Goal: Task Accomplishment & Management: Manage account settings

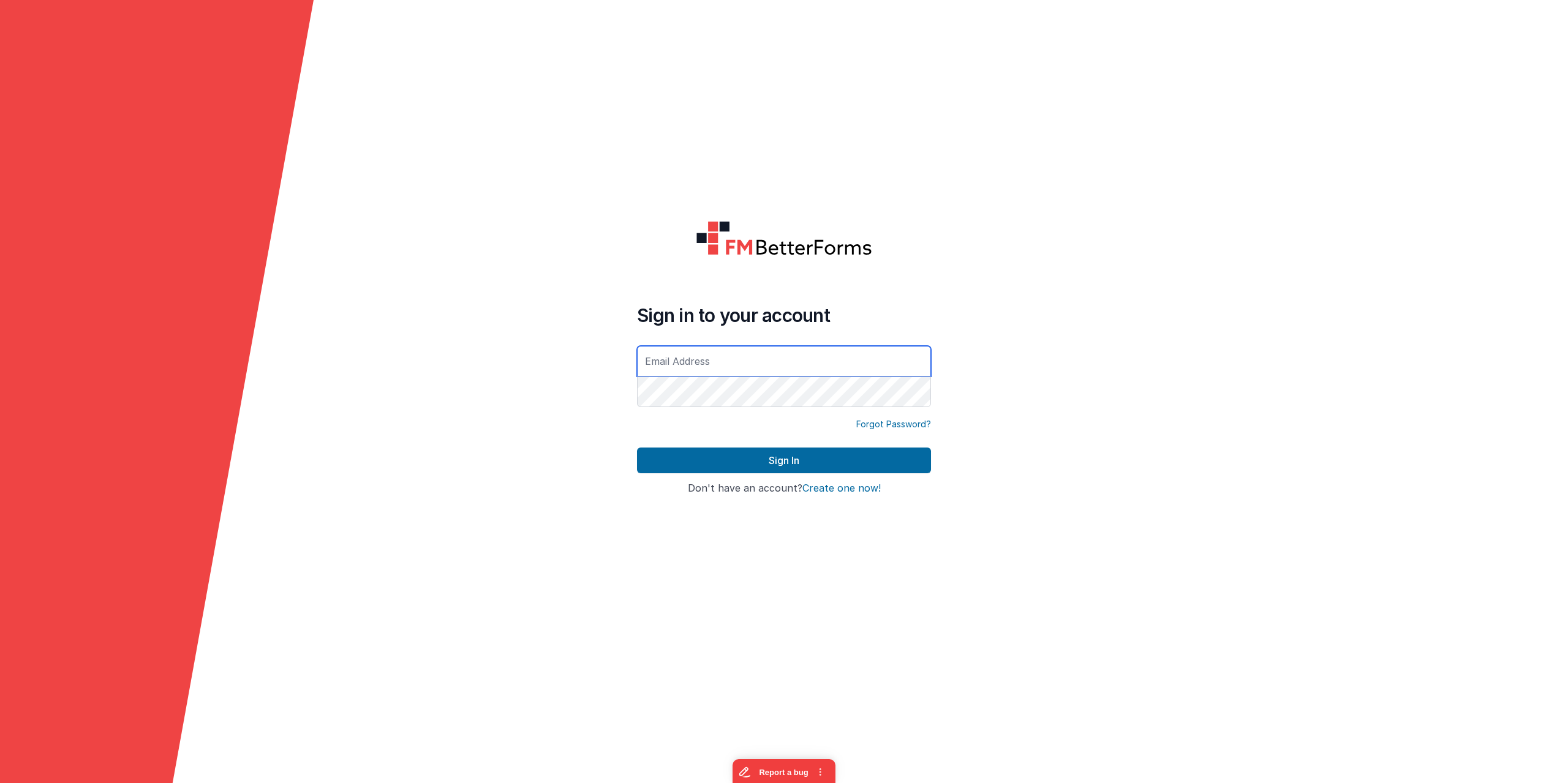
type input "pearsonhuguenin@gmail.com"
click at [1073, 132] on form "Sign in to your account pearsonhuguenin@gmail.com Forgot Password? Sign In Sign…" at bounding box center [784, 391] width 1568 height 783
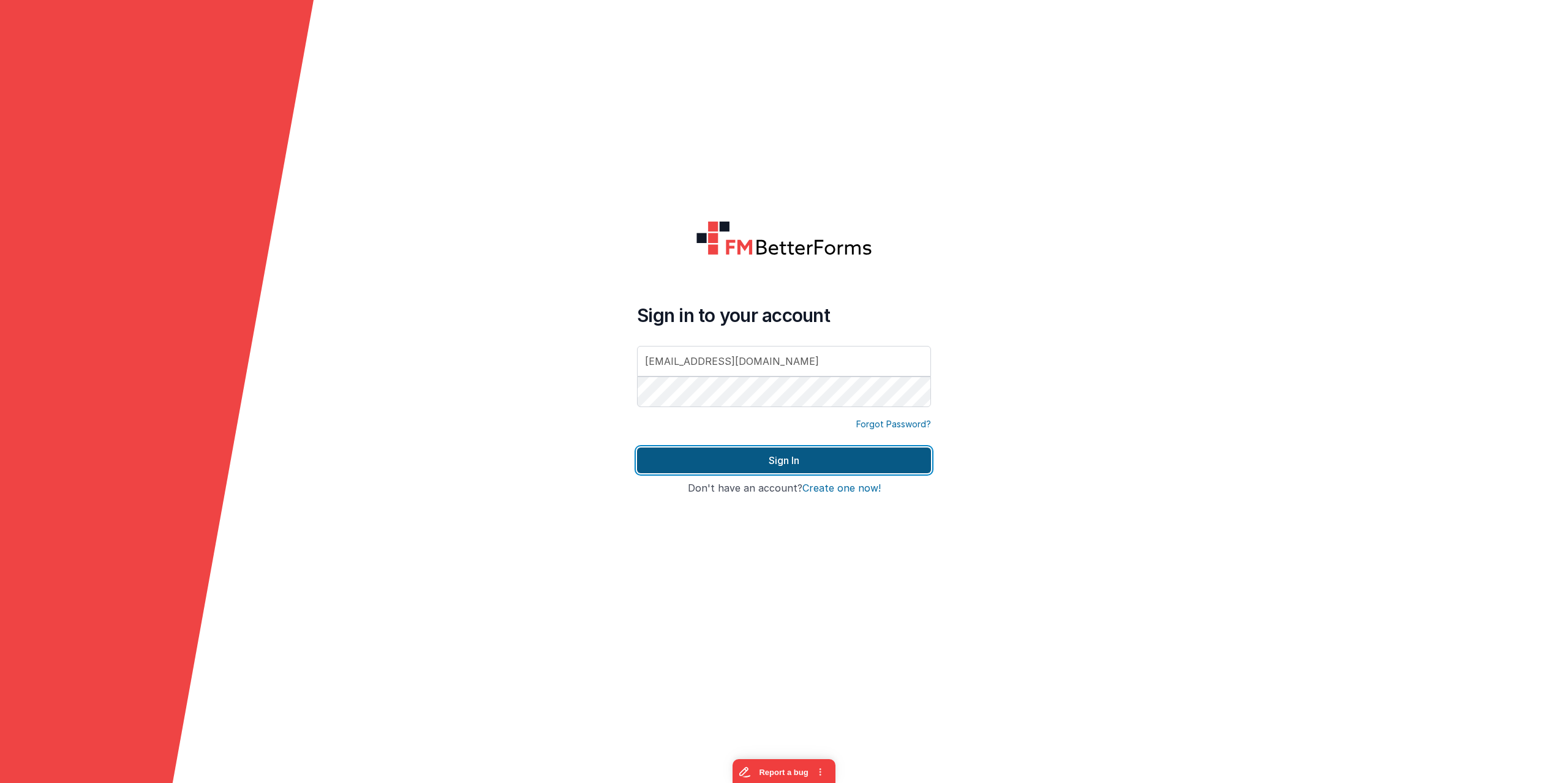
click at [809, 467] on button "Sign In" at bounding box center [784, 460] width 294 height 25
type input "[EMAIL_ADDRESS][DOMAIN_NAME]"
click at [792, 463] on button "Sign In" at bounding box center [784, 460] width 294 height 25
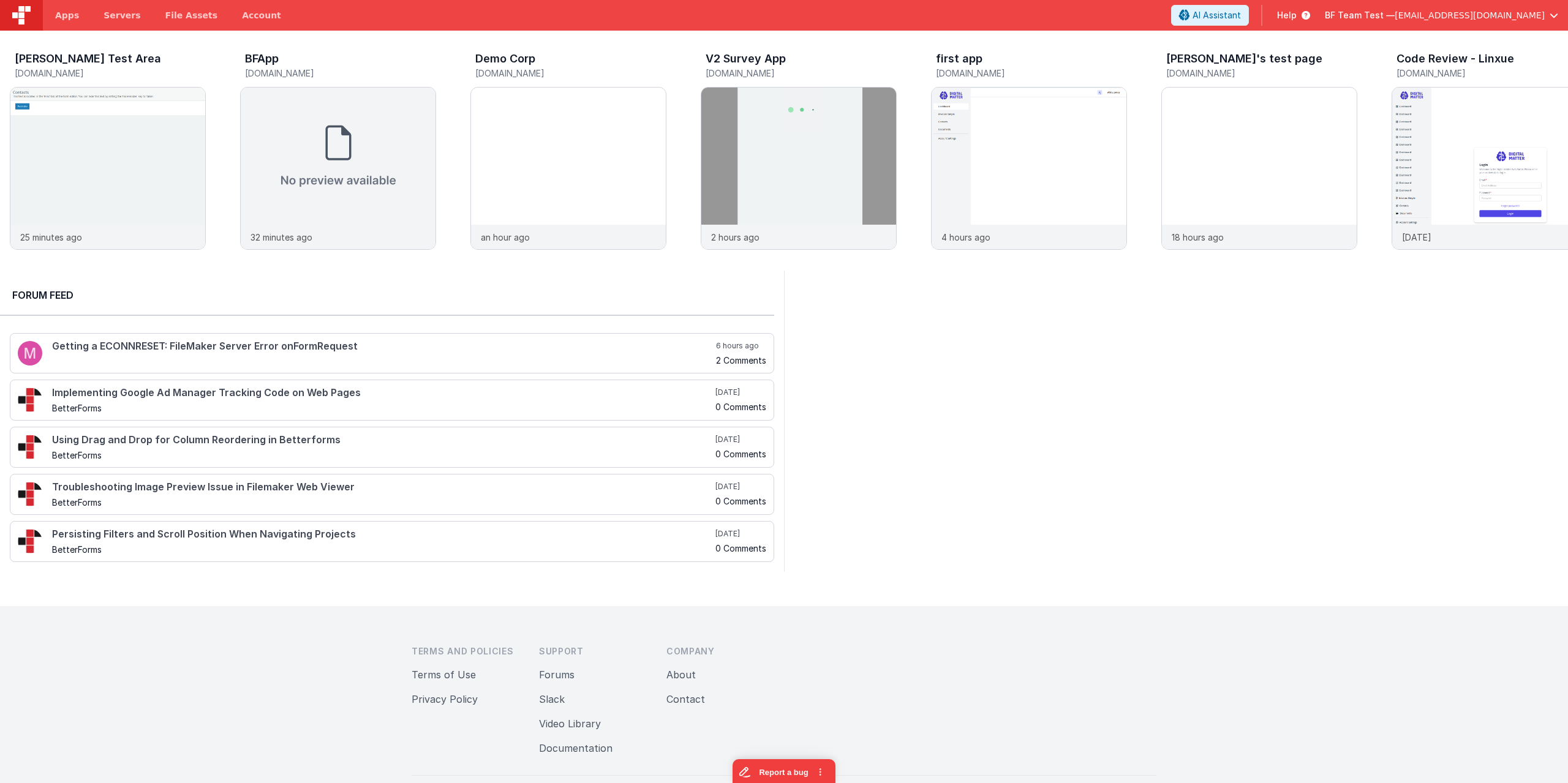
click at [1395, 14] on span "BF Team Test —" at bounding box center [1359, 15] width 70 height 12
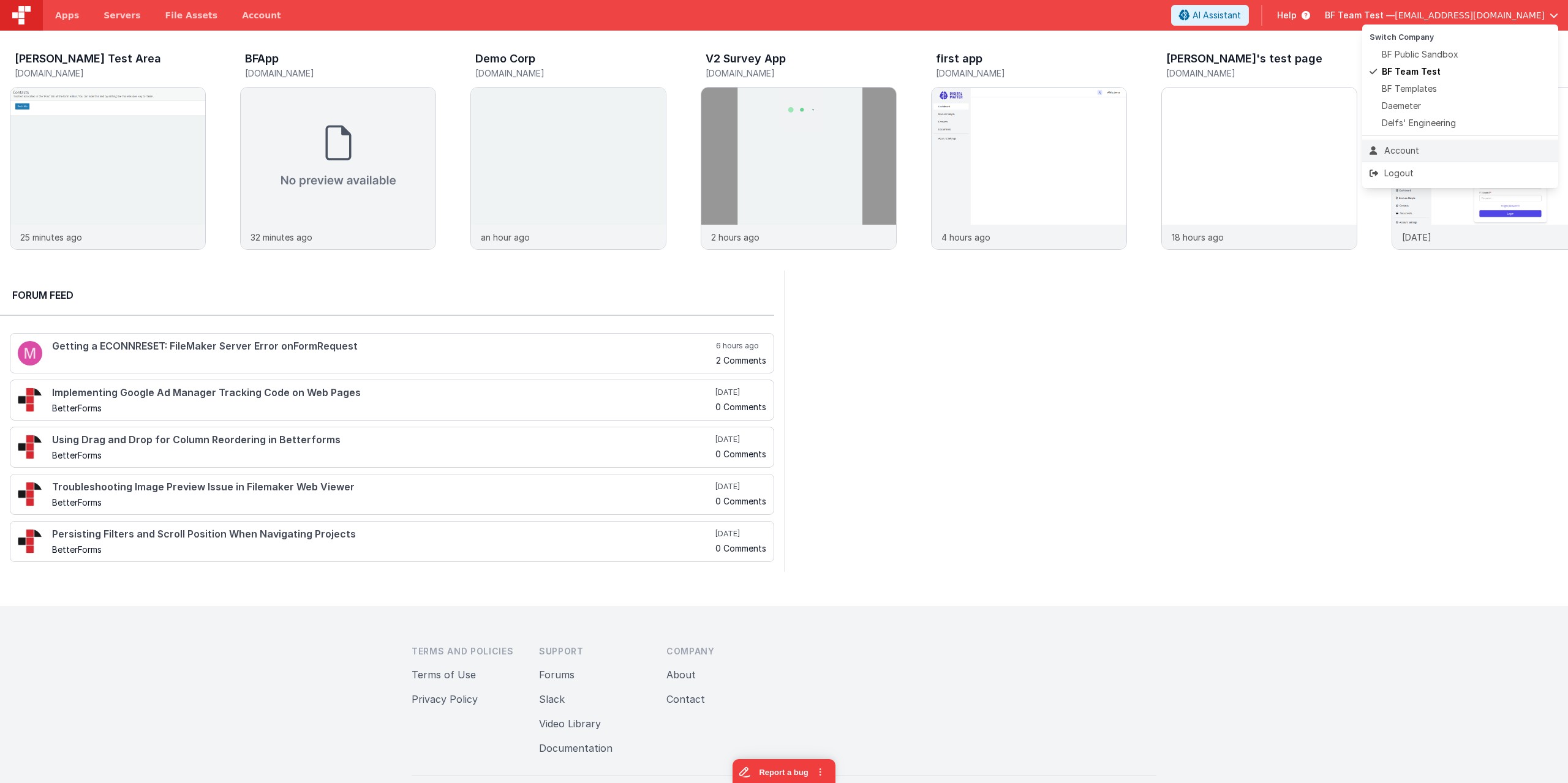
click at [1404, 147] on div "Account" at bounding box center [1460, 151] width 181 height 12
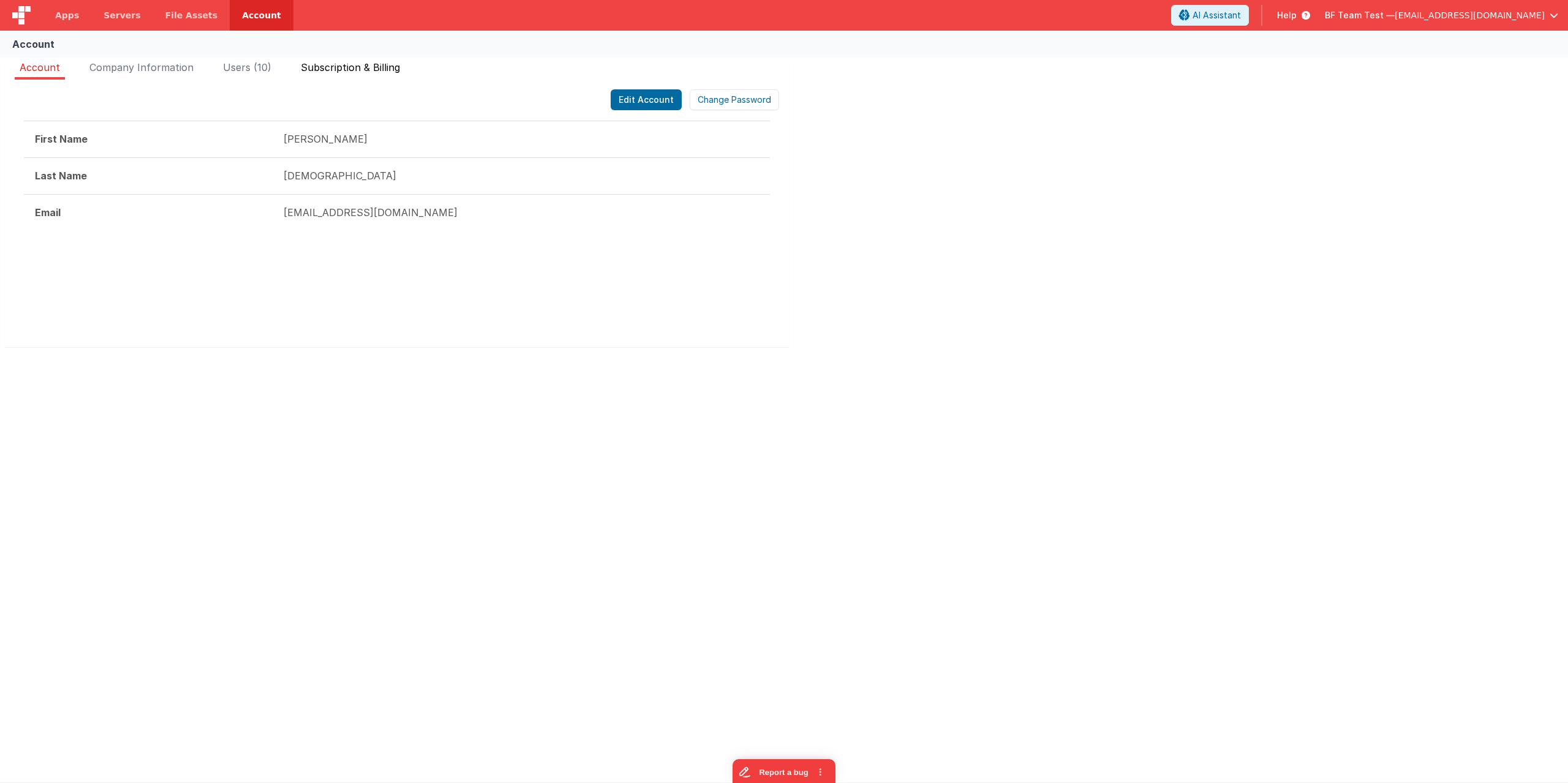
click at [348, 64] on span "Subscription & Billing" at bounding box center [351, 67] width 99 height 12
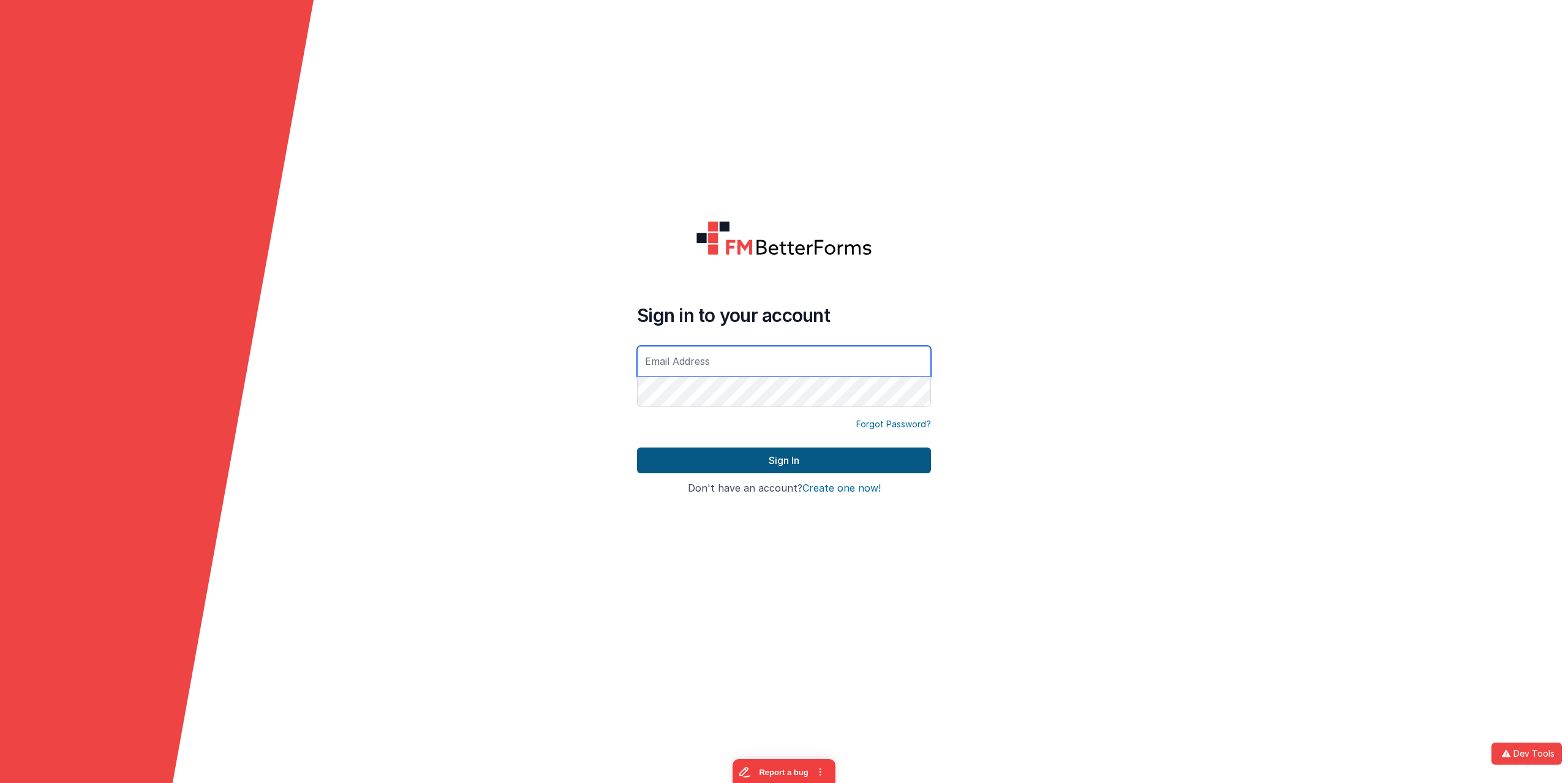
type input "[EMAIL_ADDRESS][DOMAIN_NAME]"
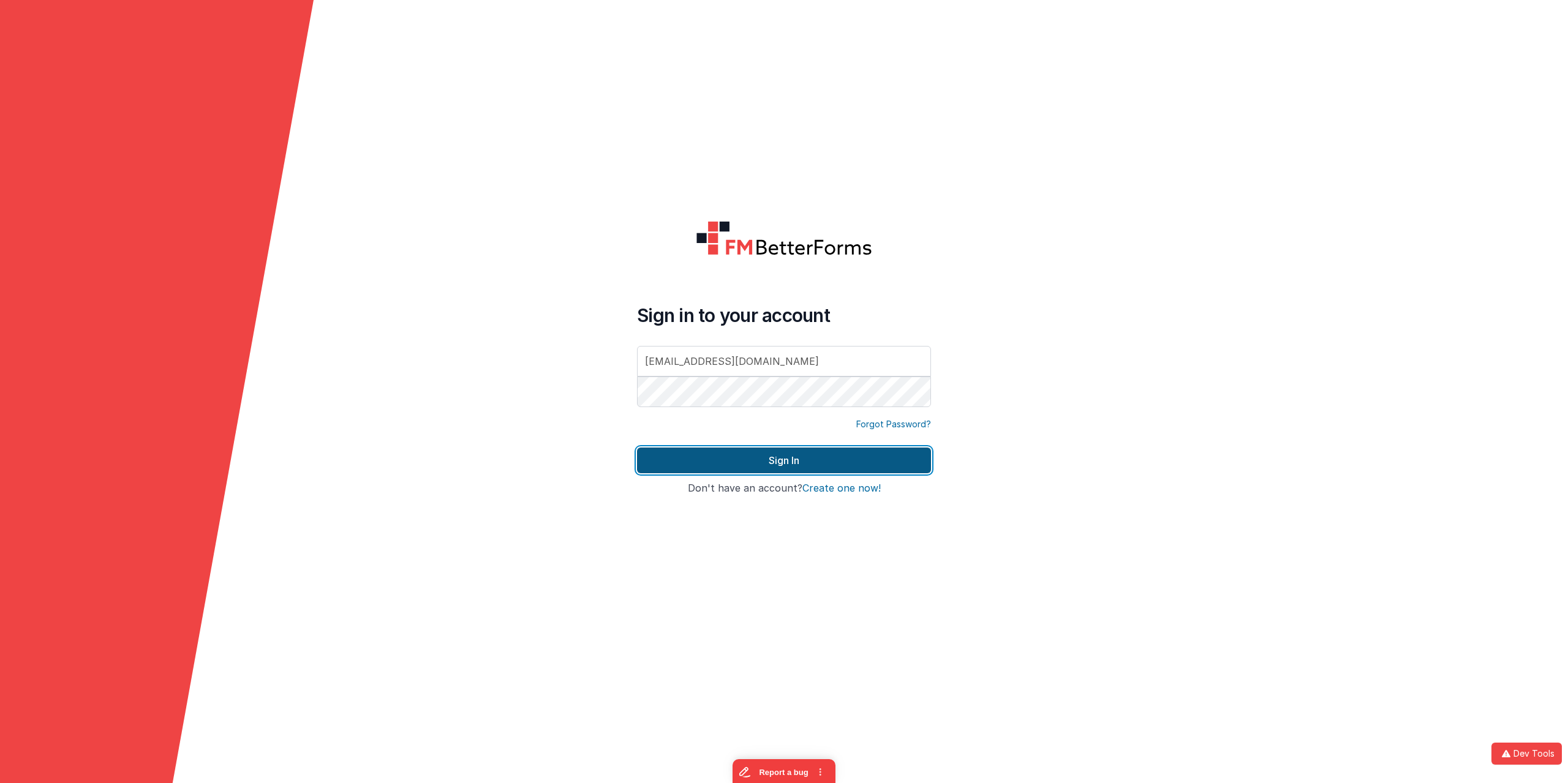
click at [797, 456] on button "Sign In" at bounding box center [784, 460] width 294 height 25
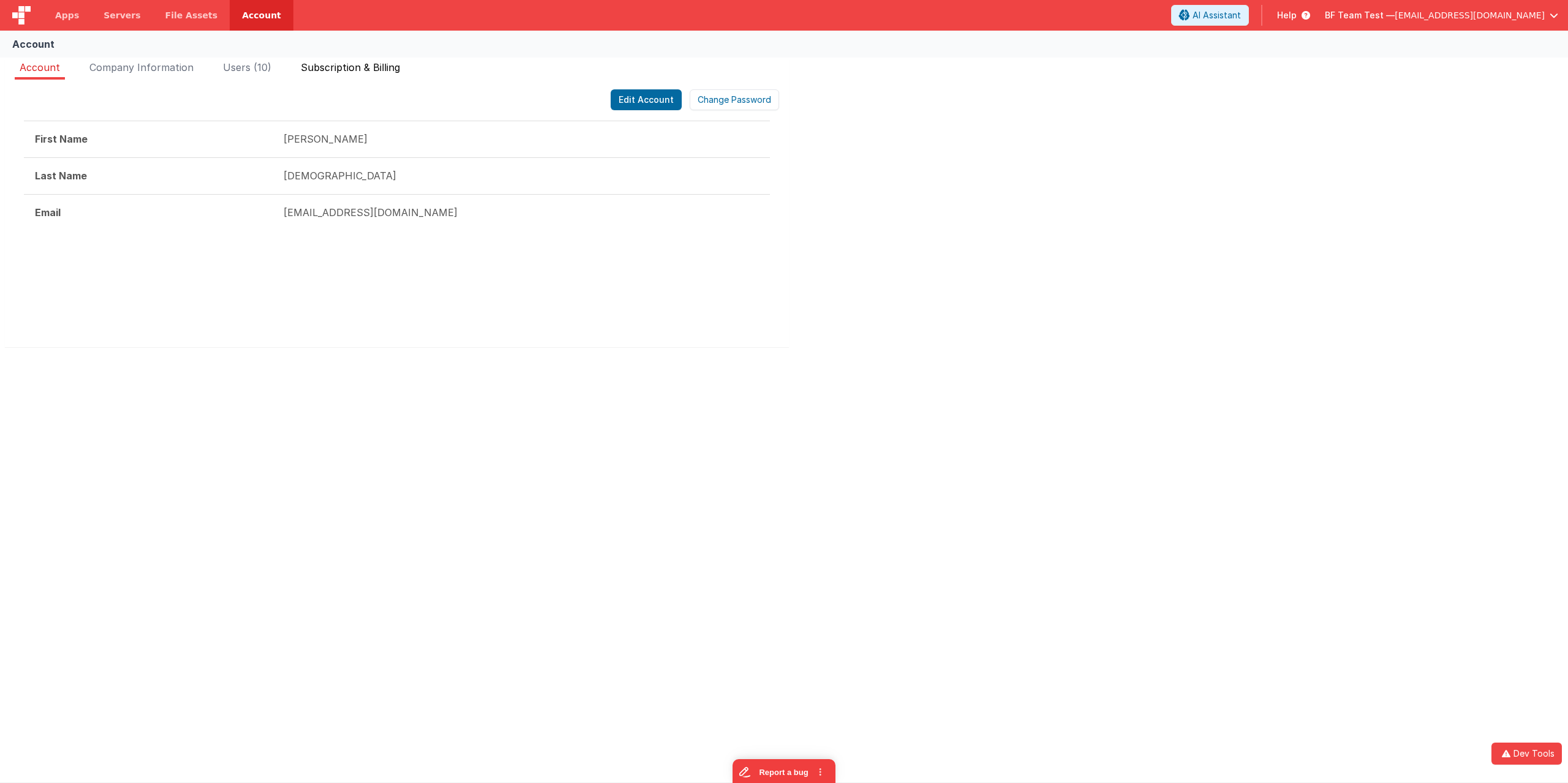
click at [362, 70] on span "Subscription & Billing" at bounding box center [351, 67] width 99 height 12
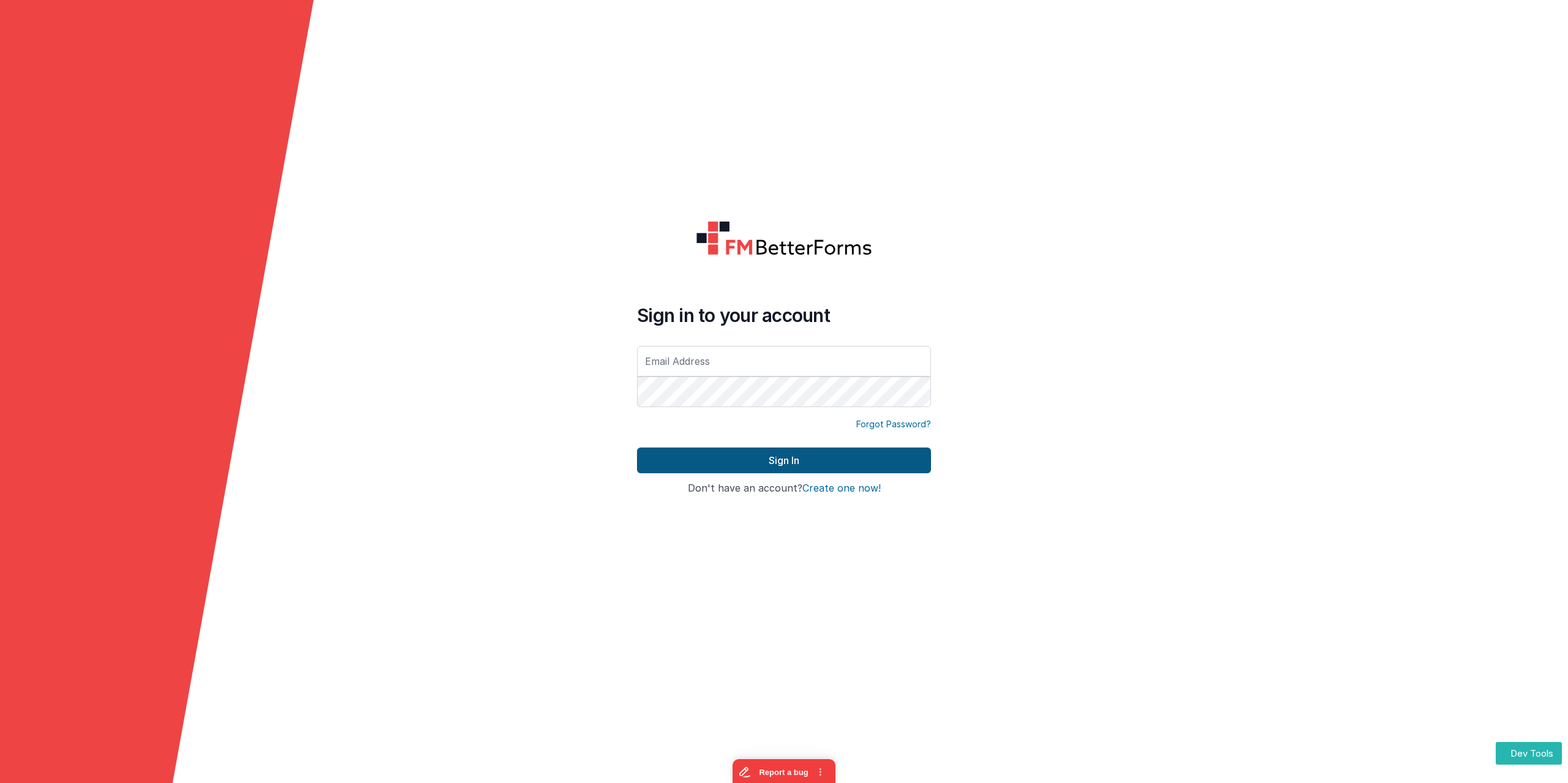
type input "pearsonhuguenin@gmail.com"
click at [798, 465] on button "Sign In" at bounding box center [784, 460] width 294 height 25
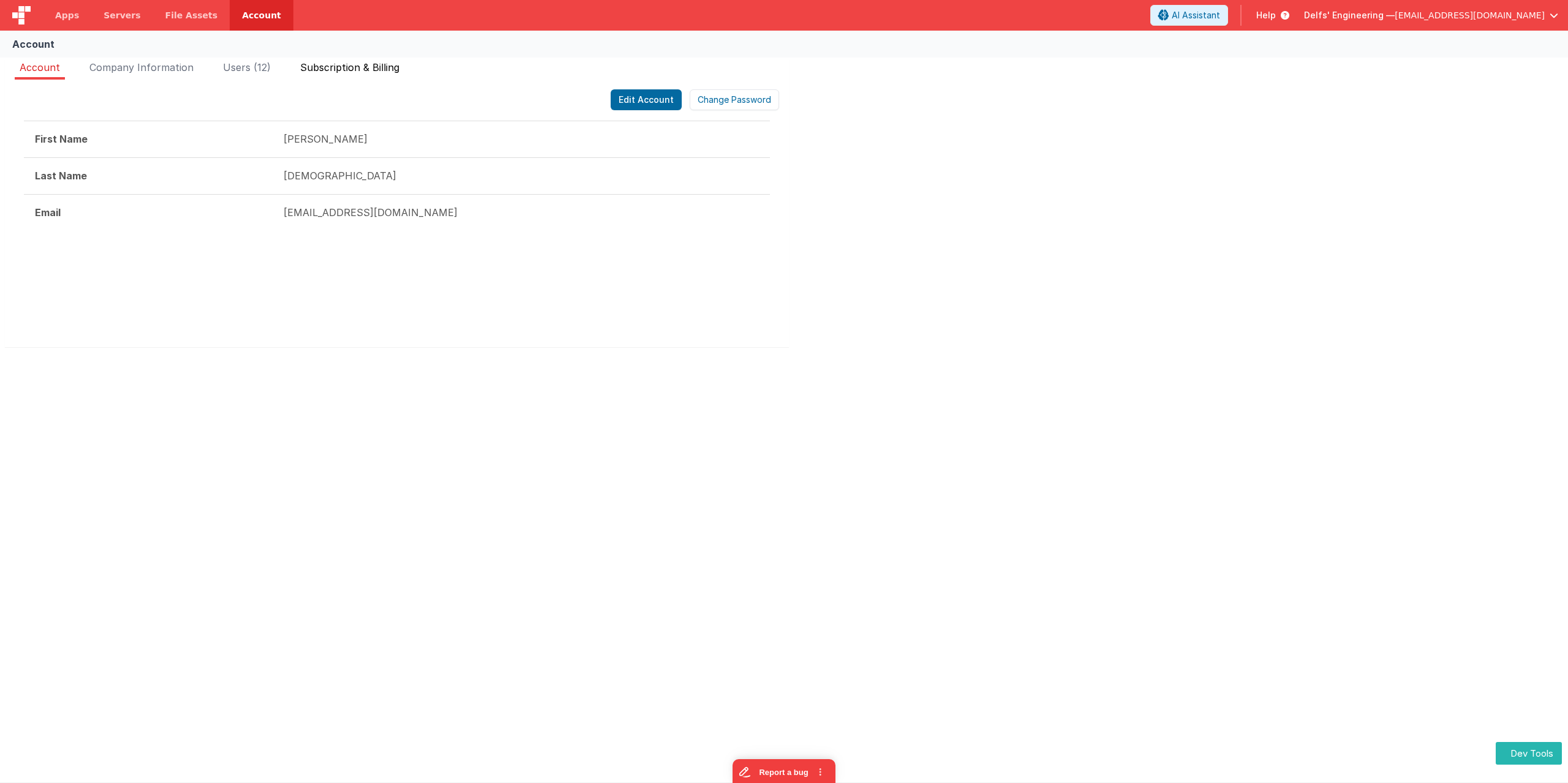
click at [361, 72] on span "Subscription & Billing" at bounding box center [350, 67] width 99 height 12
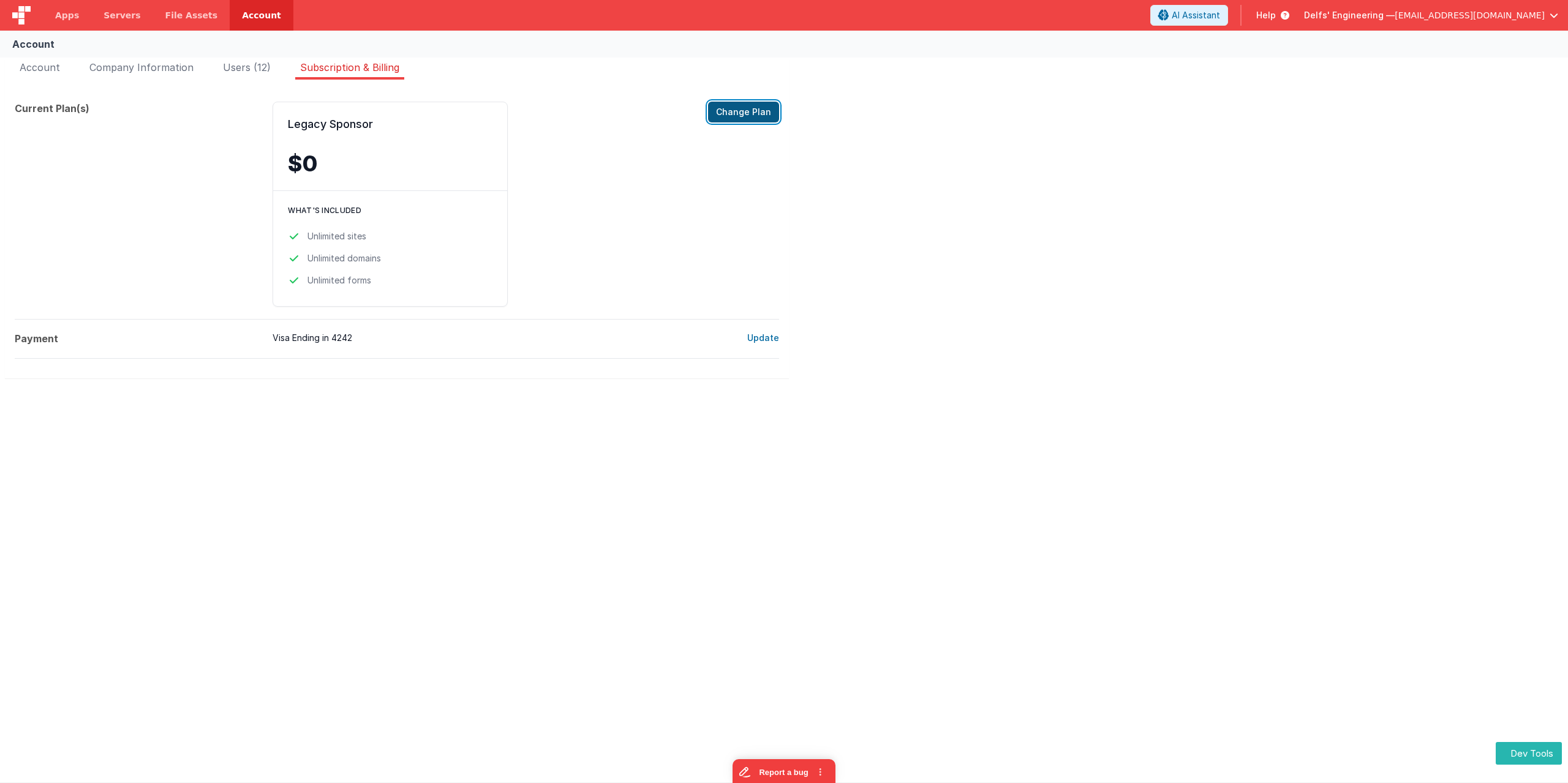
click at [739, 111] on button "Change Plan" at bounding box center [743, 112] width 71 height 21
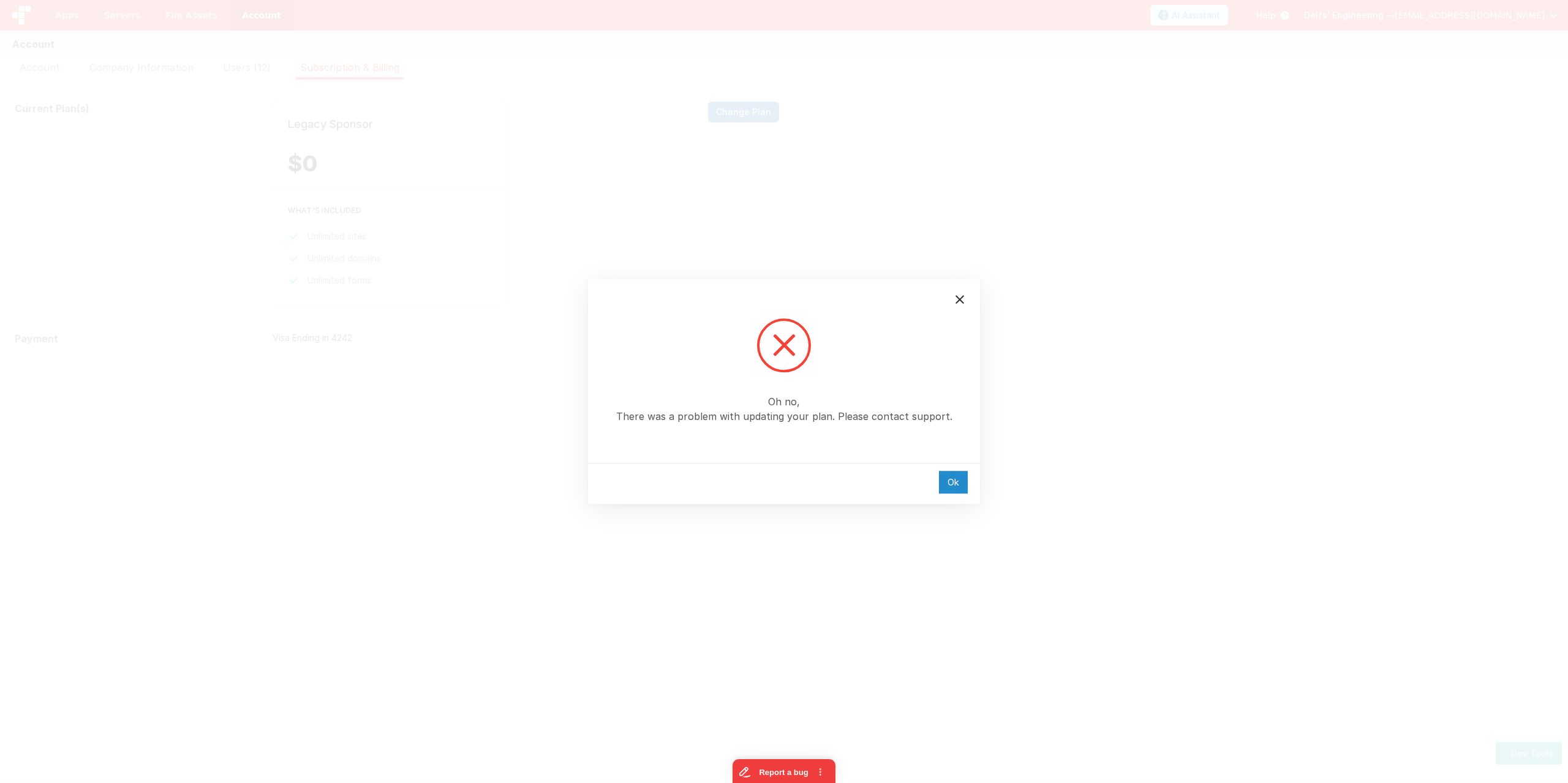
click at [955, 485] on div "Ok" at bounding box center [953, 482] width 29 height 23
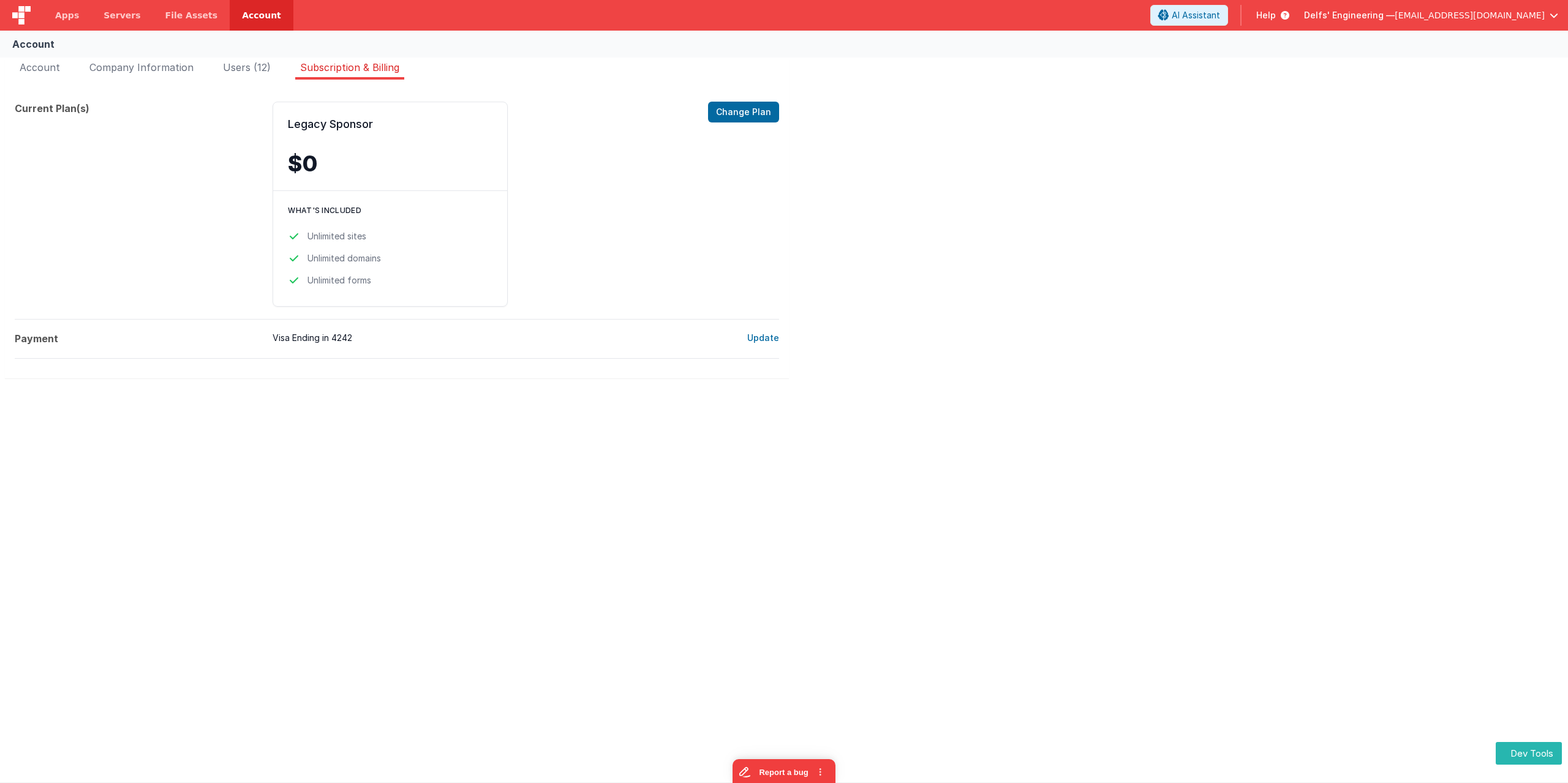
click at [108, 200] on dt "Current Plan(s)" at bounding box center [138, 205] width 248 height 205
click at [548, 511] on div "Account Account Company Information Users (12) Subscription & Billing Edit Acco…" at bounding box center [784, 406] width 1568 height 752
